Goal: Submit feedback/report problem

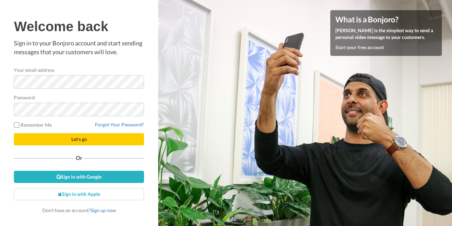
click at [85, 56] on p "Sign in to your Bonjoro account and start sending messages that your customers …" at bounding box center [79, 47] width 130 height 17
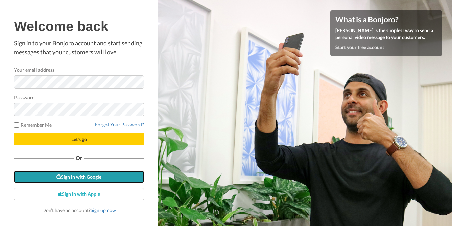
click at [105, 174] on link "Sign in with Google" at bounding box center [79, 176] width 130 height 12
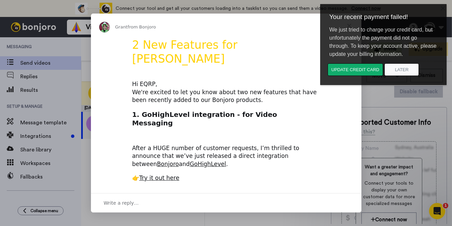
click at [281, 39] on h1 "2 New Features for [PERSON_NAME]" at bounding box center [226, 54] width 188 height 32
click at [400, 68] on button "Later" at bounding box center [401, 69] width 34 height 13
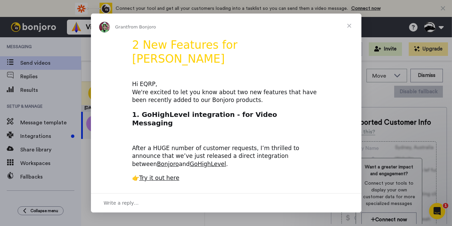
click at [349, 24] on span "Close" at bounding box center [349, 26] width 24 height 24
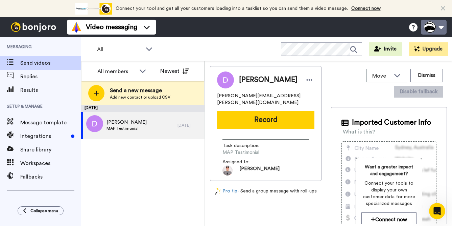
click at [442, 26] on button at bounding box center [434, 27] width 26 height 15
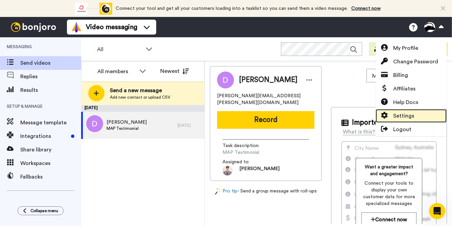
click at [406, 113] on span "Settings" at bounding box center [403, 116] width 21 height 8
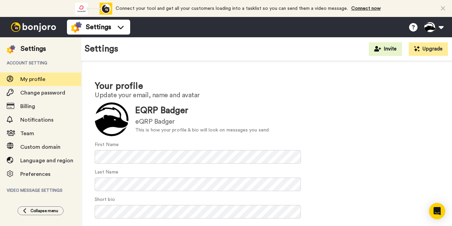
scroll to position [53, 0]
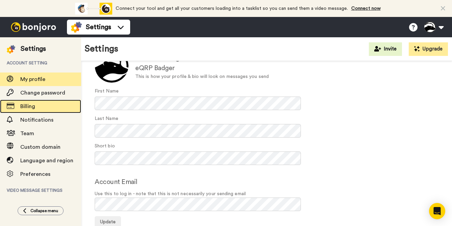
click at [25, 107] on span "Billing" at bounding box center [27, 105] width 15 height 5
click at [30, 106] on span "Billing" at bounding box center [27, 105] width 15 height 5
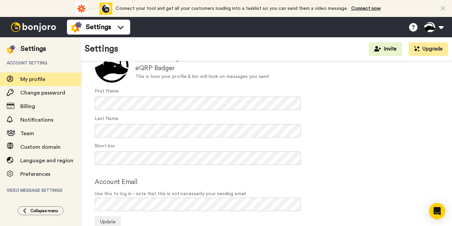
click at [411, 100] on div "First Name" at bounding box center [267, 99] width 344 height 22
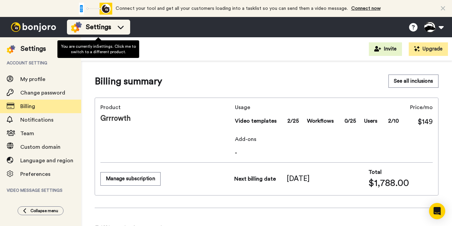
click at [120, 28] on icon at bounding box center [121, 27] width 6 height 3
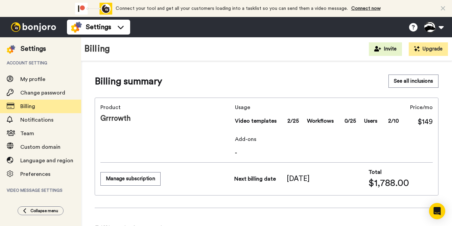
click at [311, 61] on div "Billing Invite Upgrade" at bounding box center [266, 49] width 371 height 24
click at [443, 28] on button at bounding box center [434, 27] width 26 height 15
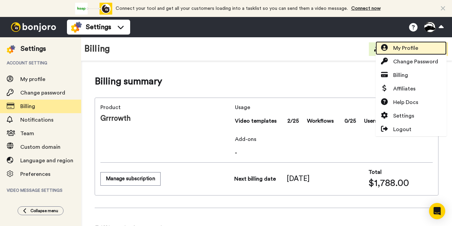
click at [412, 45] on span "My Profile" at bounding box center [405, 48] width 25 height 8
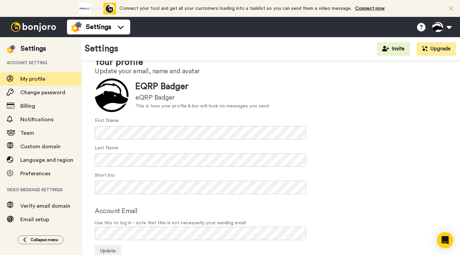
scroll to position [24, 0]
click at [452, 6] on icon at bounding box center [451, 8] width 4 height 7
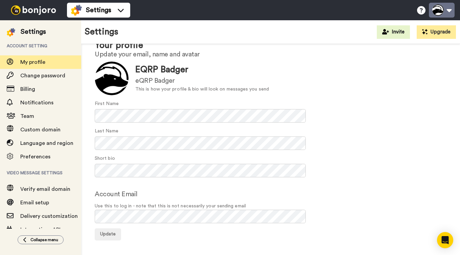
click at [451, 11] on button at bounding box center [442, 10] width 26 height 15
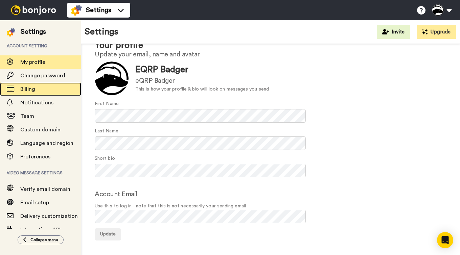
click at [34, 91] on span "Billing" at bounding box center [27, 89] width 15 height 5
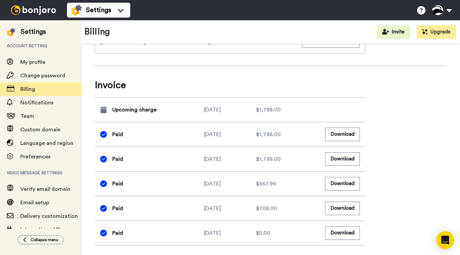
click at [448, 240] on icon "Open Intercom Messenger" at bounding box center [445, 240] width 9 height 9
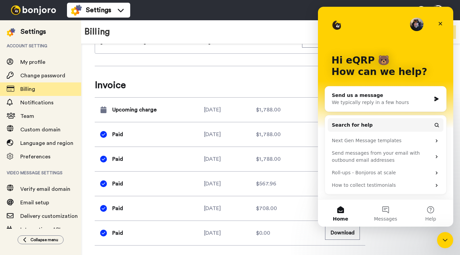
click at [394, 96] on div "Send us a message" at bounding box center [381, 95] width 99 height 7
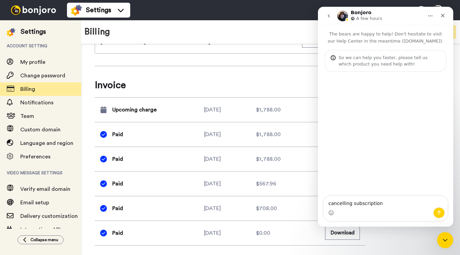
type textarea "cancelling subscription"
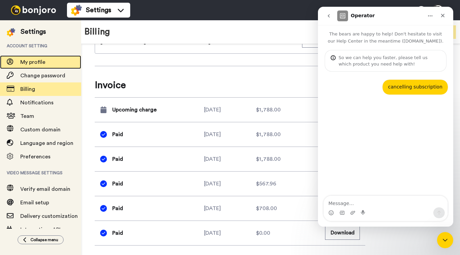
click at [37, 62] on span "My profile" at bounding box center [32, 62] width 25 height 5
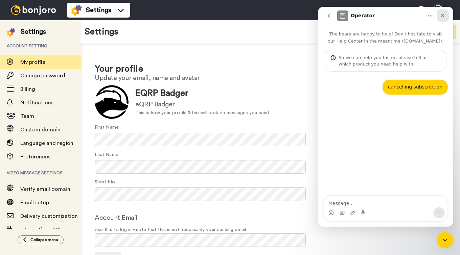
click at [443, 16] on icon "Close" at bounding box center [443, 16] width 4 height 4
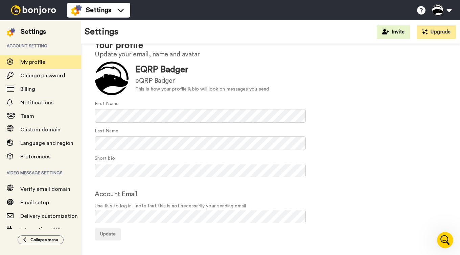
scroll to position [23, 0]
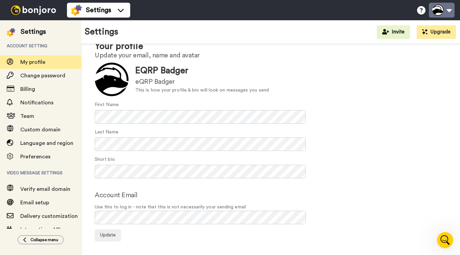
click at [437, 8] on button at bounding box center [442, 10] width 26 height 15
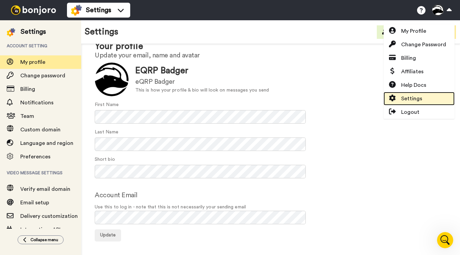
click at [410, 98] on span "Settings" at bounding box center [411, 99] width 21 height 8
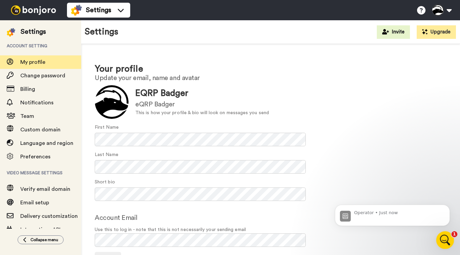
click at [442, 239] on icon "Open Intercom Messenger" at bounding box center [444, 239] width 11 height 11
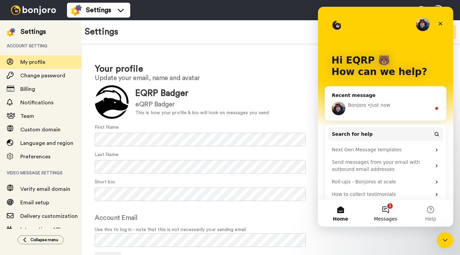
click at [381, 208] on button "1 Messages" at bounding box center [385, 213] width 45 height 27
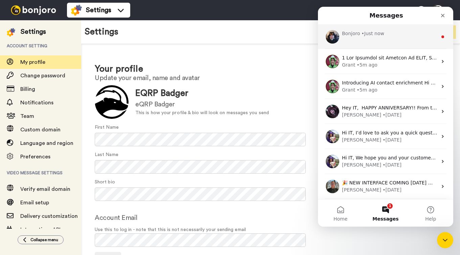
click at [402, 37] on div "[PERSON_NAME] • Just now" at bounding box center [389, 33] width 95 height 7
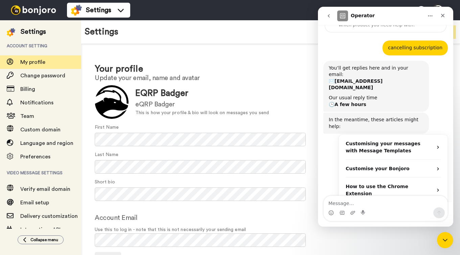
scroll to position [43, 0]
